Goal: Transaction & Acquisition: Subscribe to service/newsletter

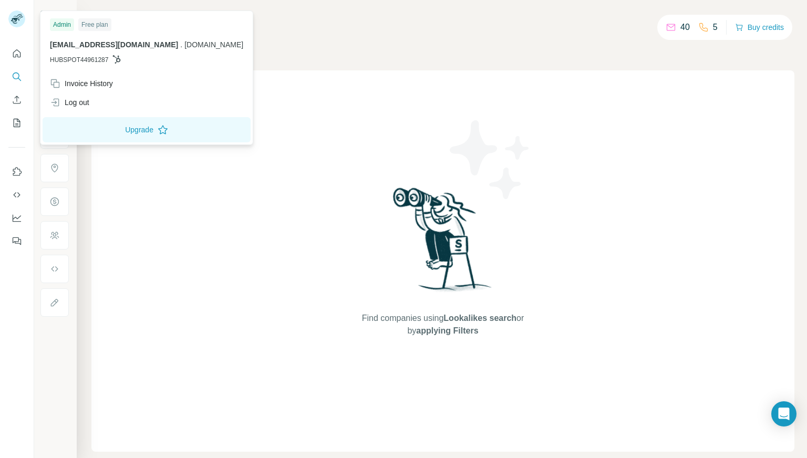
click at [15, 17] on img at bounding box center [16, 19] width 17 height 17
click at [91, 22] on div "Free plan" at bounding box center [94, 24] width 33 height 13
click at [108, 129] on button "Upgrade" at bounding box center [147, 129] width 208 height 25
click at [325, 157] on div "Find companies using Lookalikes search or by applying Filters" at bounding box center [442, 260] width 703 height 381
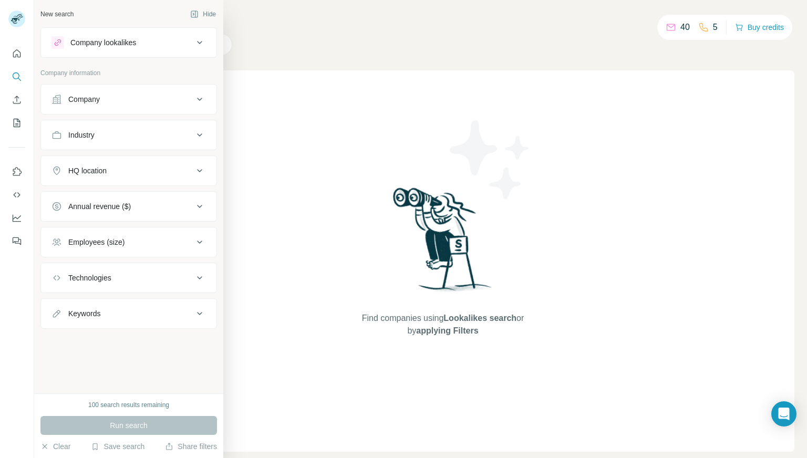
click at [210, 38] on button "Company lookalikes" at bounding box center [128, 42] width 175 height 25
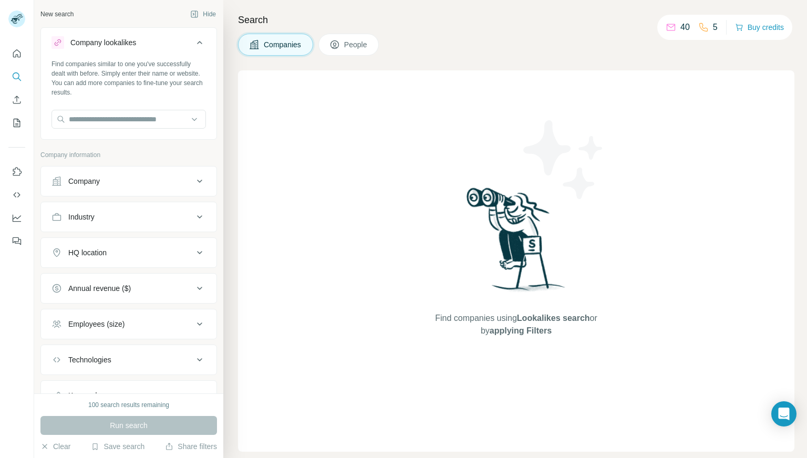
click at [193, 45] on icon at bounding box center [199, 42] width 13 height 13
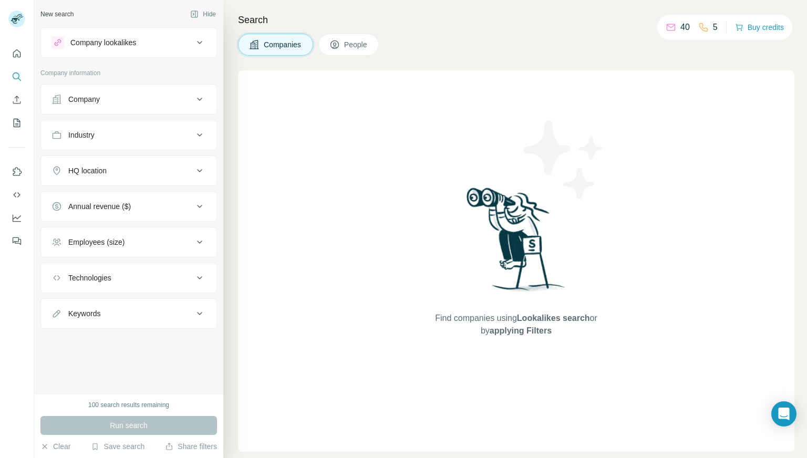
click at [181, 99] on div "Company" at bounding box center [122, 99] width 142 height 11
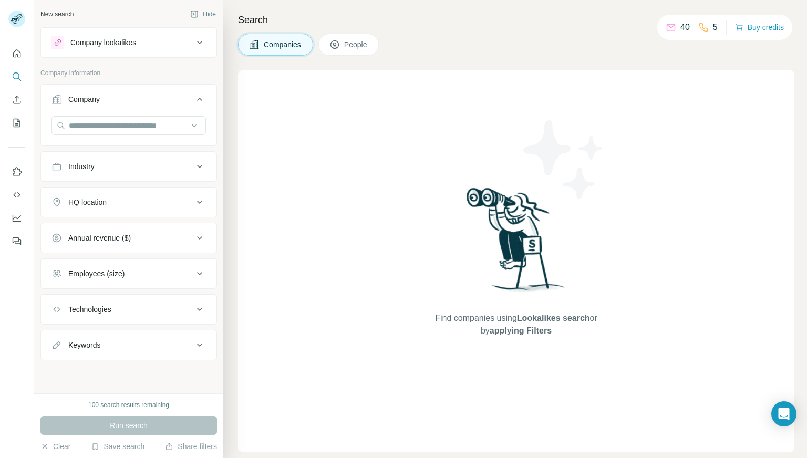
click at [181, 99] on div "Company" at bounding box center [122, 99] width 142 height 11
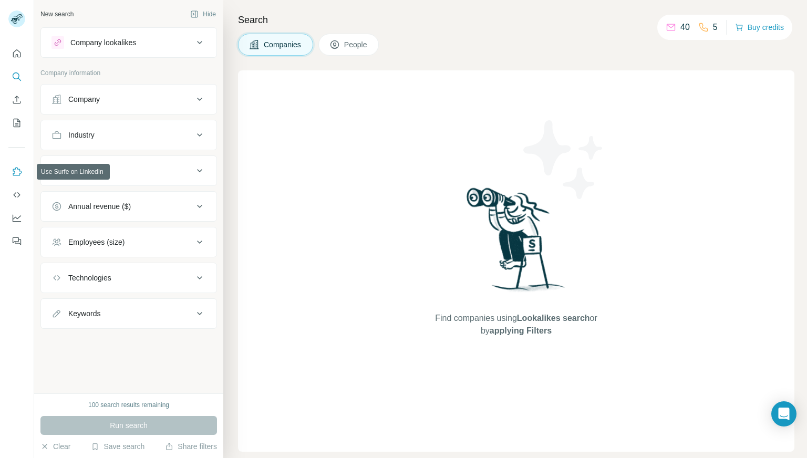
click at [19, 179] on button "Use Surfe on LinkedIn" at bounding box center [16, 171] width 17 height 19
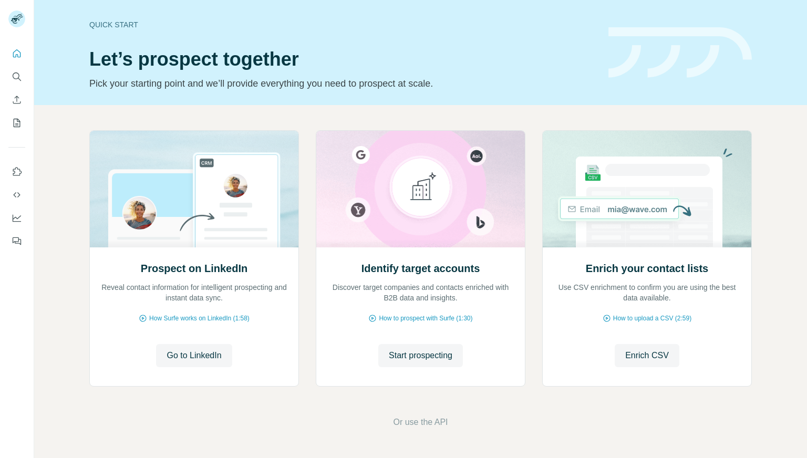
click at [385, 24] on div "Quick start" at bounding box center [342, 24] width 506 height 11
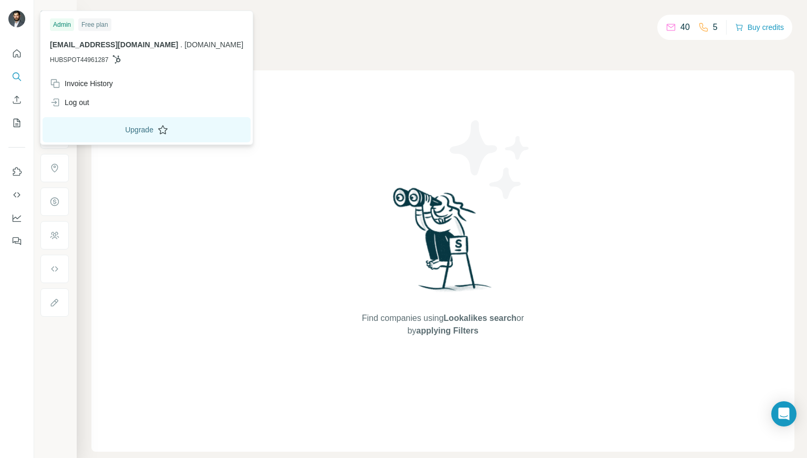
click at [105, 132] on button "Upgrade" at bounding box center [147, 129] width 208 height 25
